Goal: Task Accomplishment & Management: Manage account settings

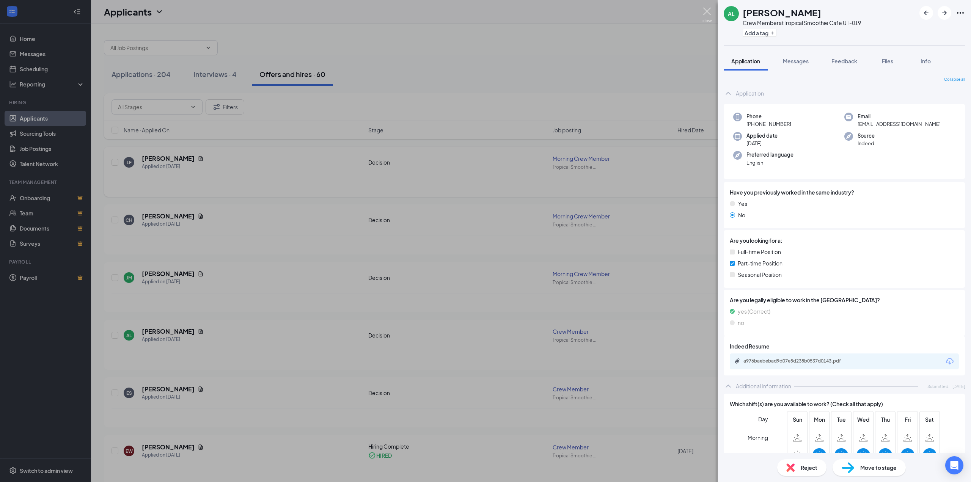
drag, startPoint x: 711, startPoint y: 8, endPoint x: 327, endPoint y: 147, distance: 408.6
click at [711, 8] on img at bounding box center [706, 15] width 9 height 15
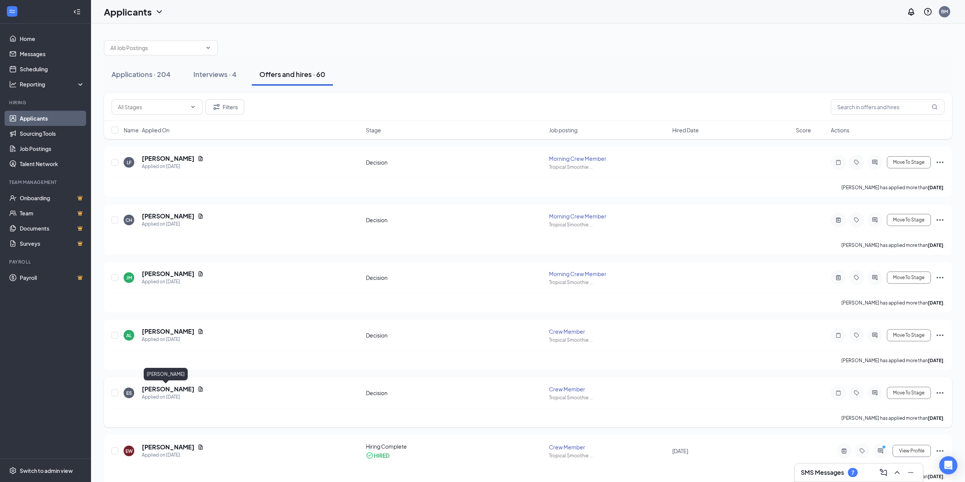
click at [159, 389] on h5 "[PERSON_NAME]" at bounding box center [168, 389] width 53 height 8
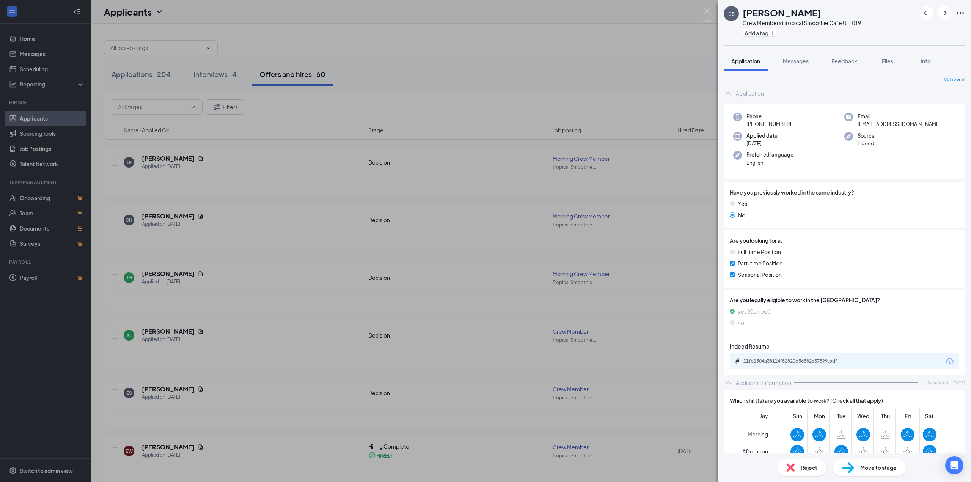
click at [388, 257] on div "ES [PERSON_NAME] Crew Member at Tropical Smoothie Cafe UT-019 Add a tag Applica…" at bounding box center [485, 241] width 971 height 482
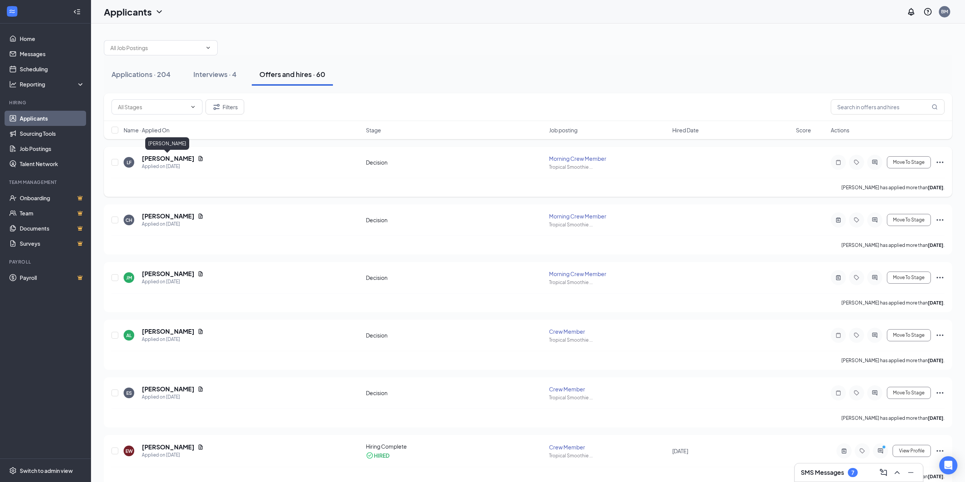
click at [167, 156] on h5 "[PERSON_NAME]" at bounding box center [168, 158] width 53 height 8
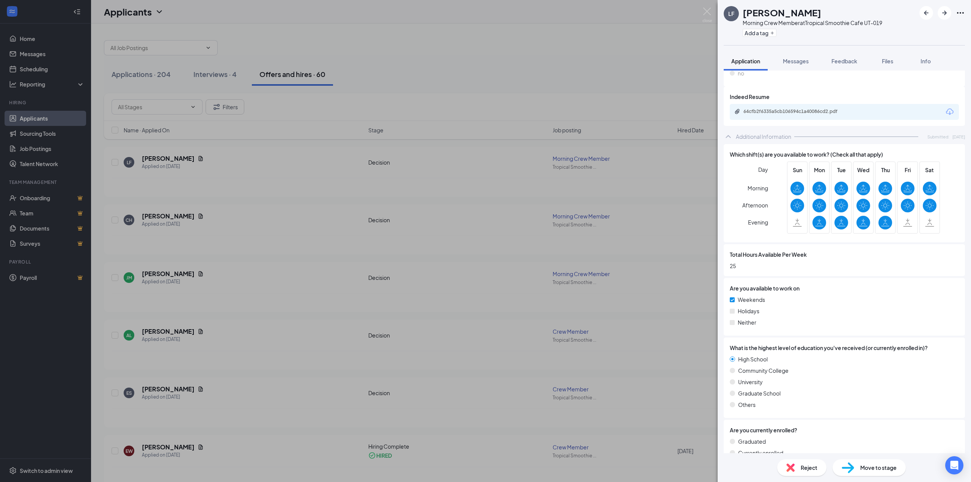
scroll to position [111, 0]
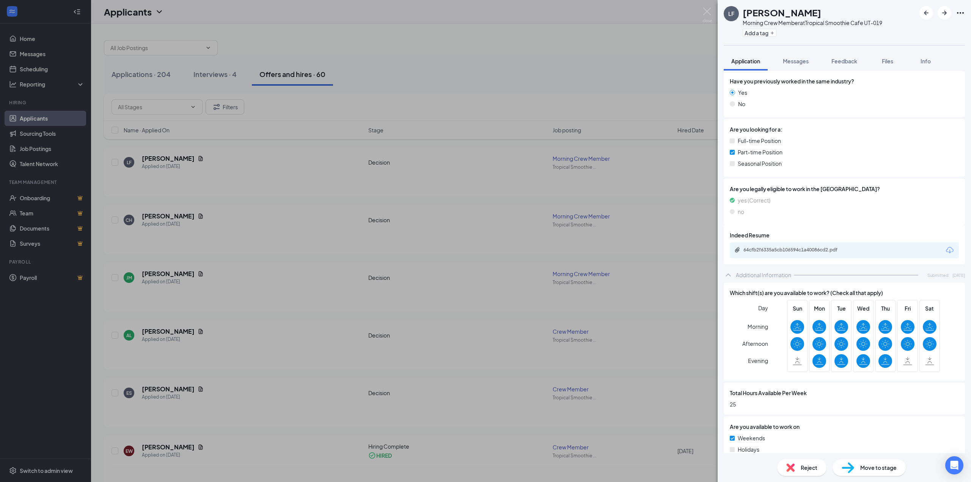
click at [889, 469] on span "Move to stage" at bounding box center [878, 467] width 36 height 8
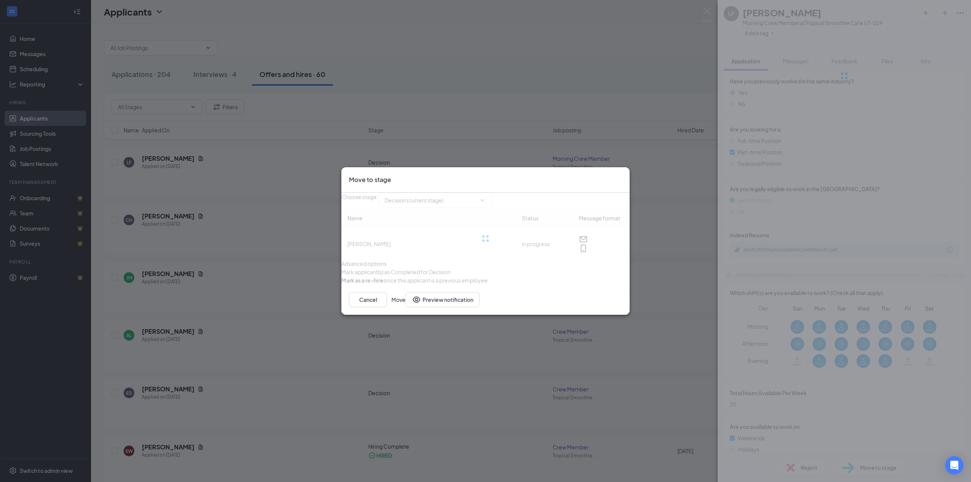
type input "Hiring Complete (final stage)"
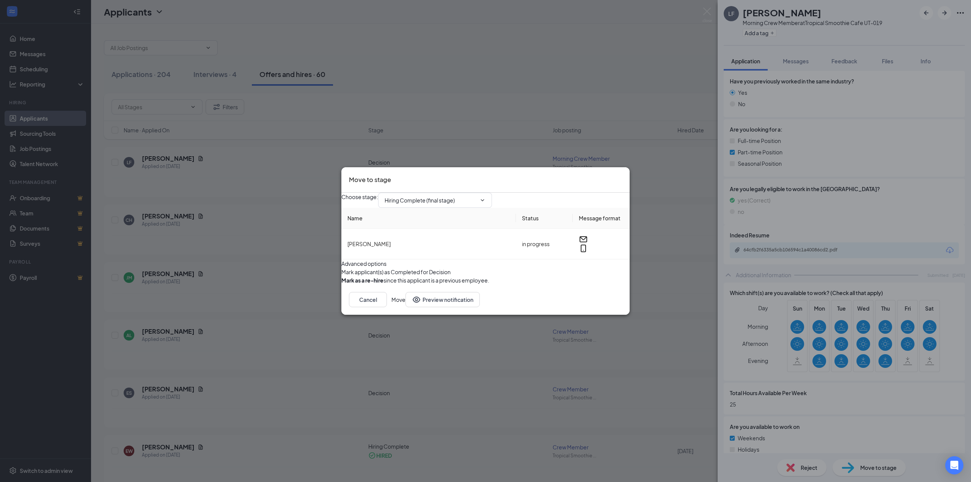
click at [622, 175] on icon "Cross" at bounding box center [622, 175] width 0 height 0
